Goal: Task Accomplishment & Management: Use online tool/utility

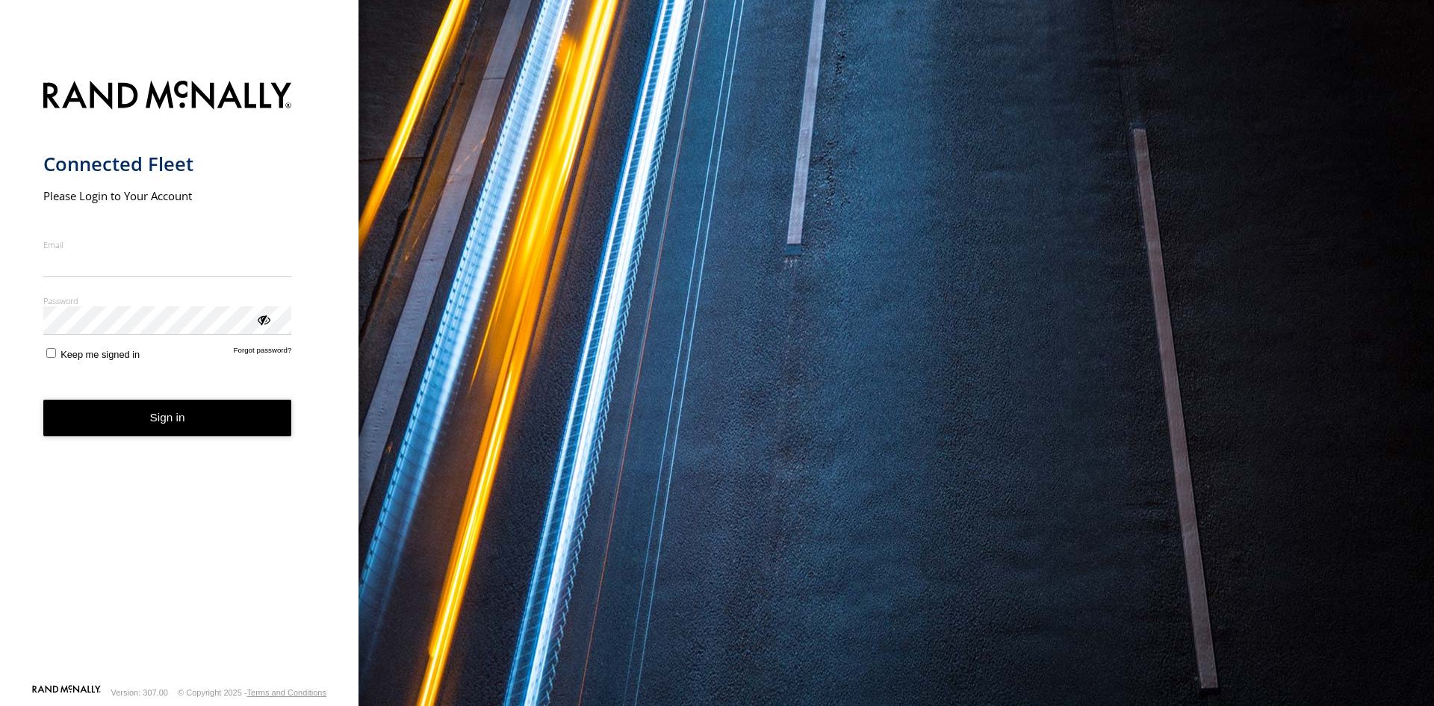
type input "**********"
click at [256, 225] on form "**********" at bounding box center [179, 378] width 273 height 612
click at [203, 430] on button "Sign in" at bounding box center [167, 418] width 249 height 37
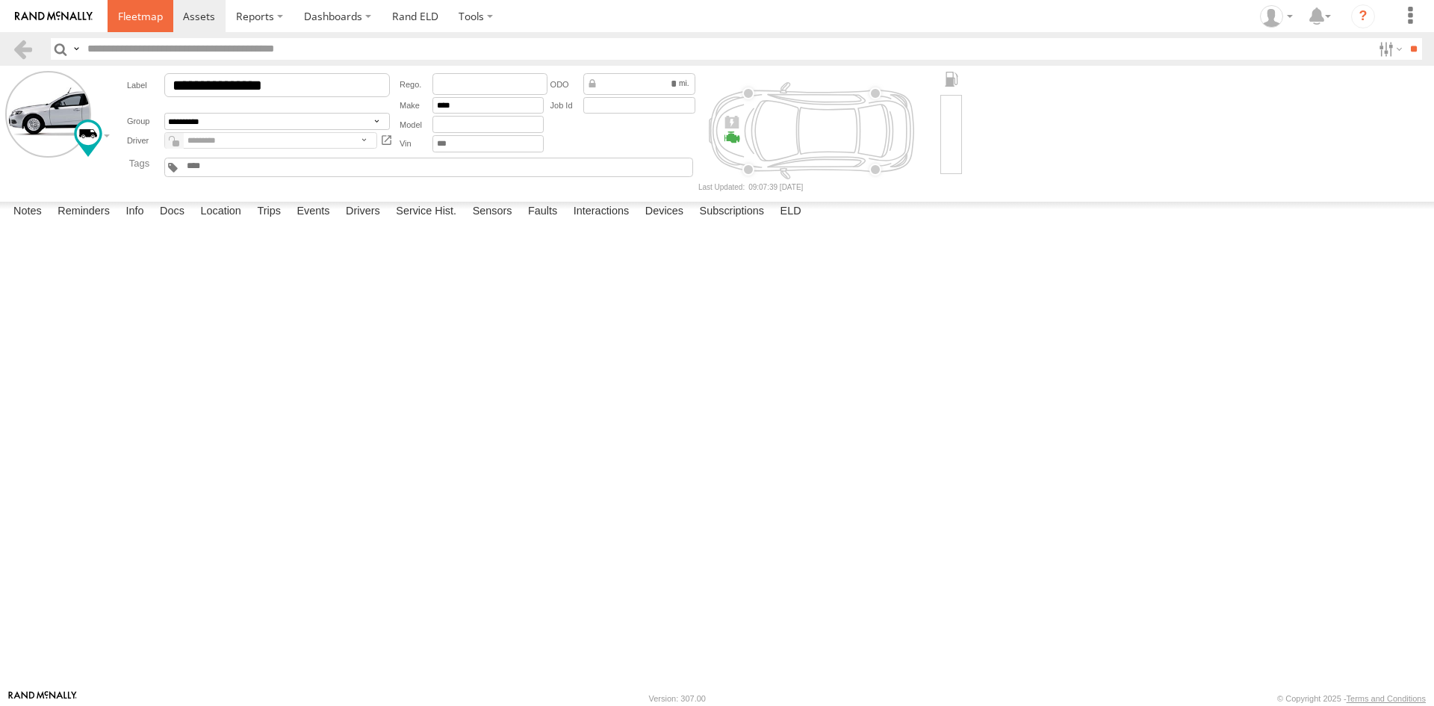
click at [125, 4] on link at bounding box center [141, 16] width 66 height 32
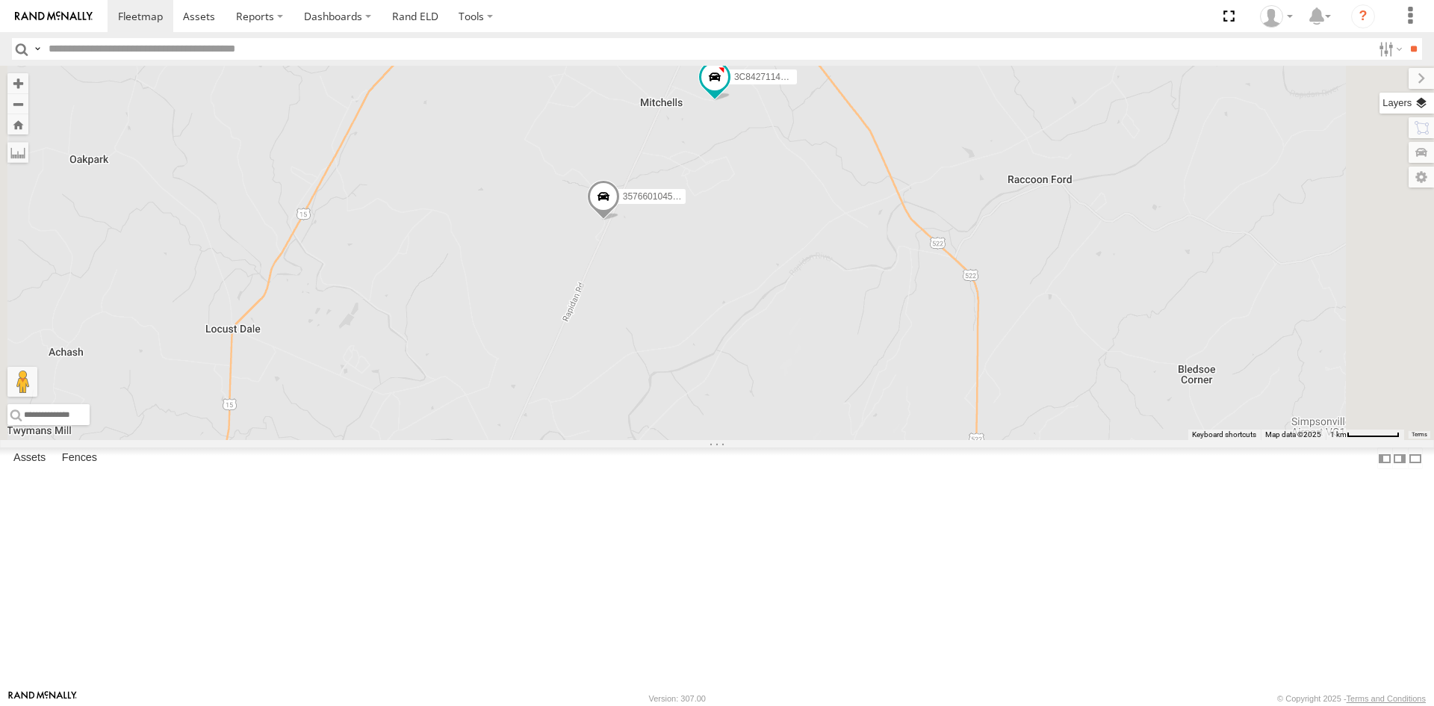
click at [1423, 111] on label at bounding box center [1407, 103] width 55 height 21
click at [0, 0] on span "Basemaps" at bounding box center [0, 0] width 0 height 0
click at [0, 0] on span "Satellite + Roadmap" at bounding box center [0, 0] width 0 height 0
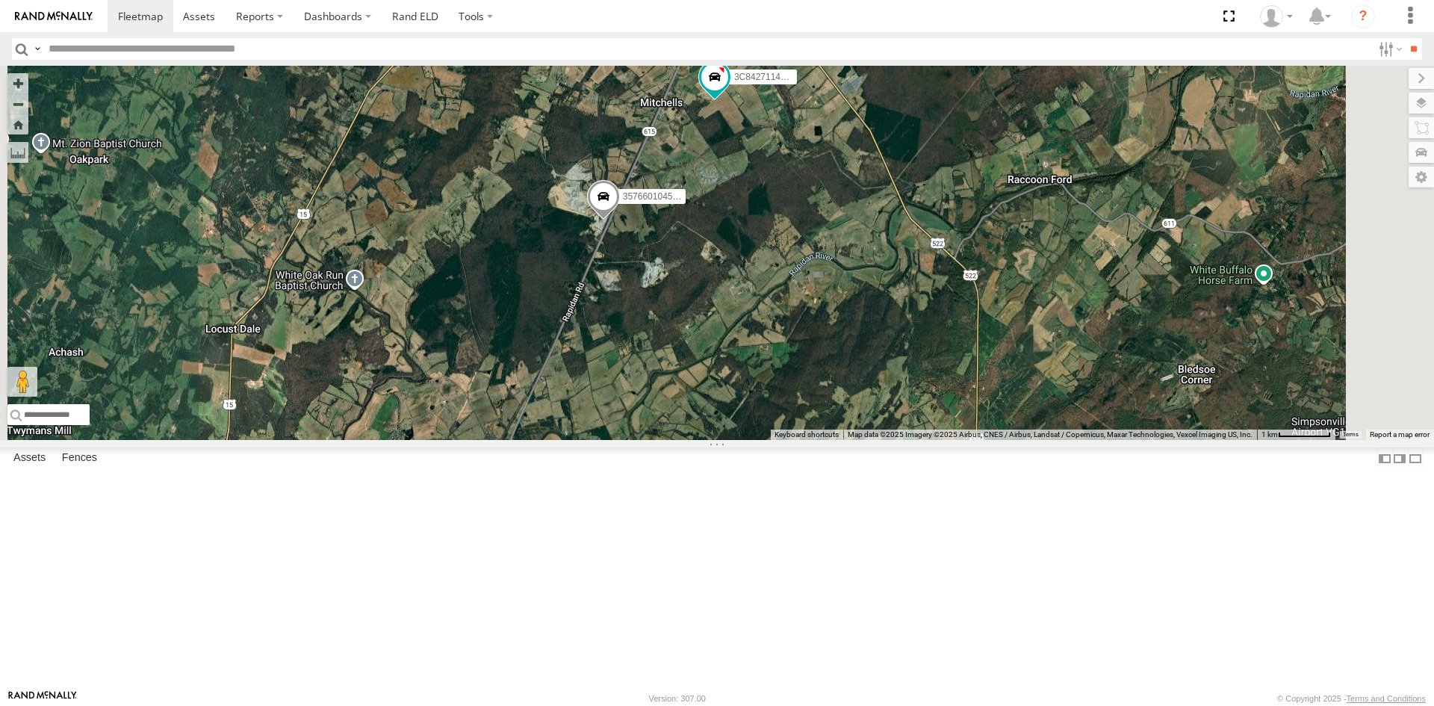
click at [1150, 135] on div "357660104512769 3C84271145B4" at bounding box center [717, 253] width 1434 height 374
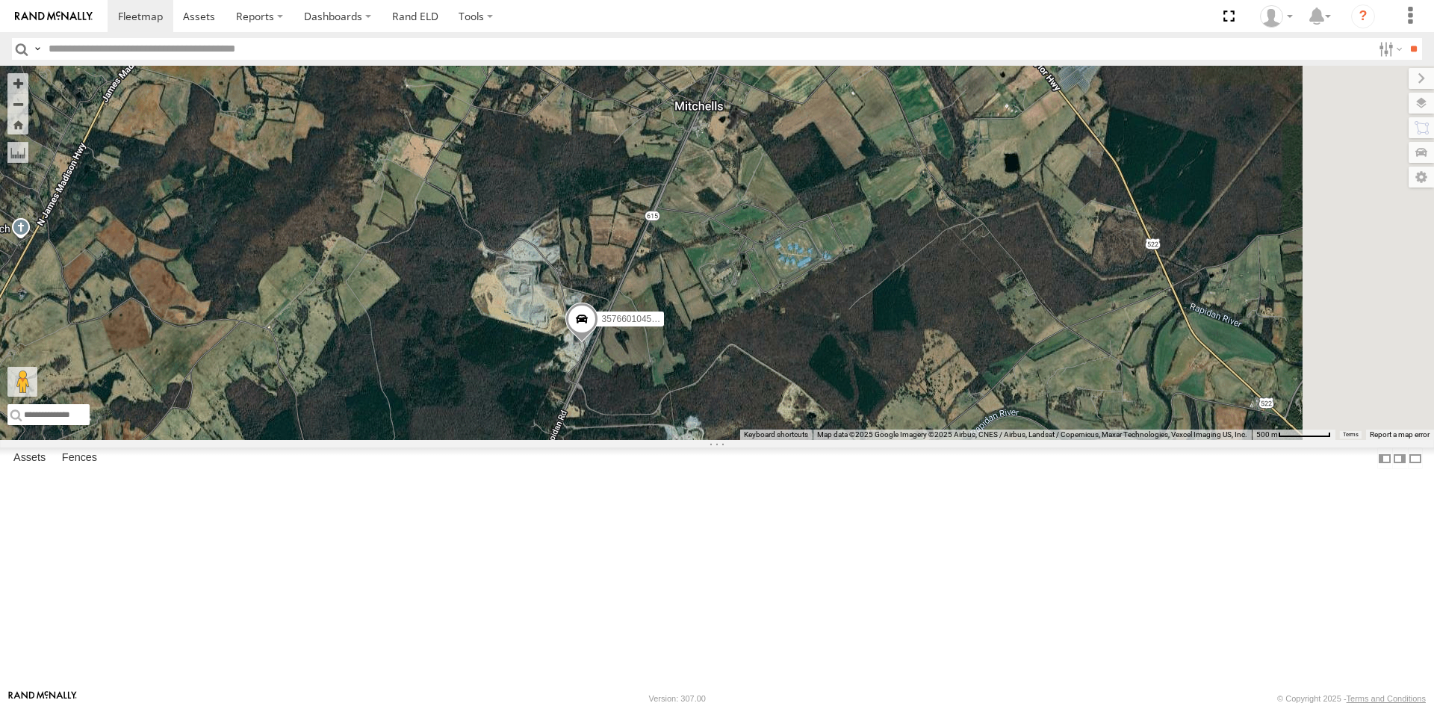
drag, startPoint x: 955, startPoint y: 329, endPoint x: 786, endPoint y: 491, distance: 234.1
click at [786, 440] on div "357660104512769 3C84271145B4" at bounding box center [717, 253] width 1434 height 374
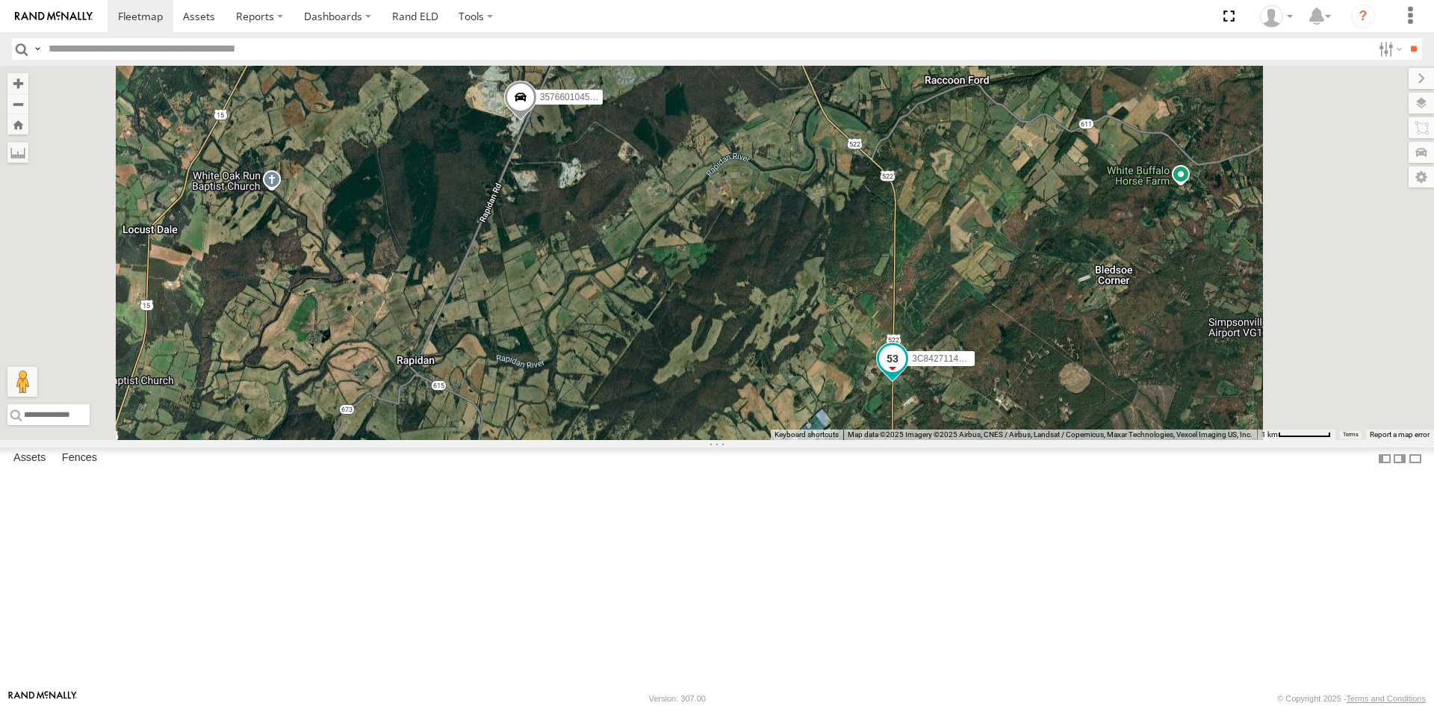
click at [909, 382] on span at bounding box center [892, 362] width 33 height 40
